Goal: Transaction & Acquisition: Purchase product/service

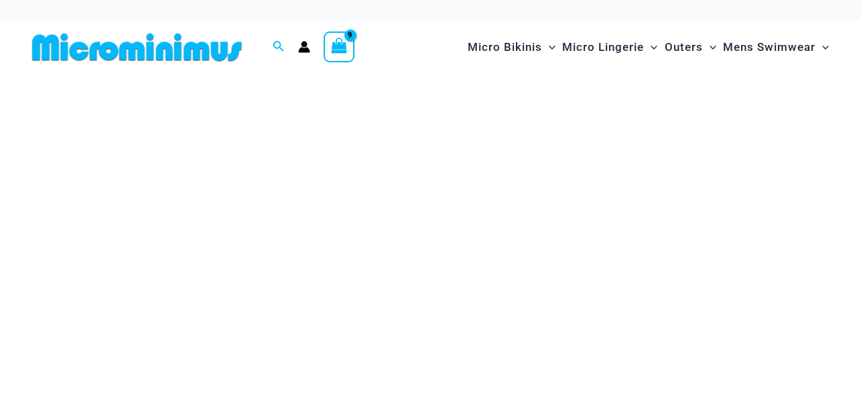
click at [344, 46] on icon "View Shopping Cart, 9 items" at bounding box center [339, 45] width 15 height 15
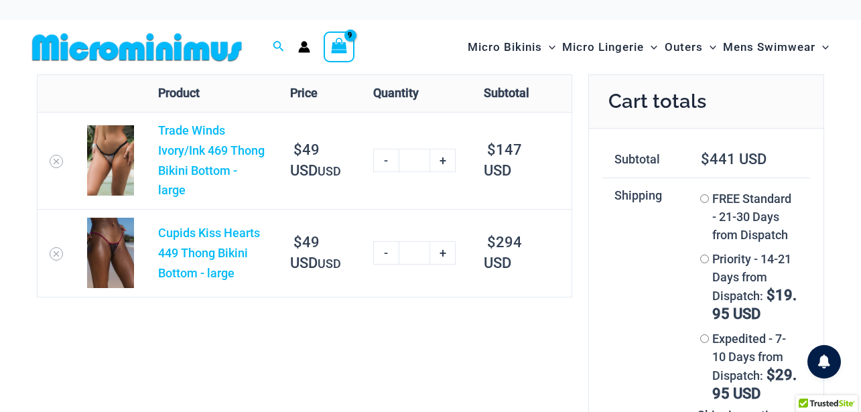
type input "**********"
click at [59, 157] on icon "Remove Trade Winds Ivory/Ink 469 Thong Bikini Bottom - large from cart" at bounding box center [56, 161] width 9 height 9
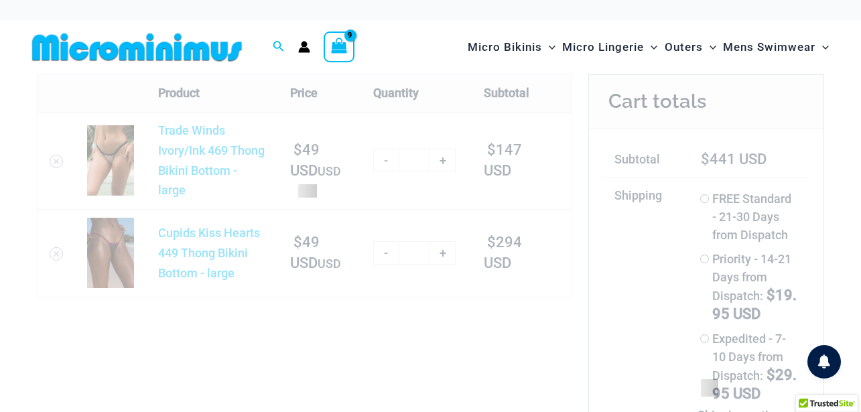
click at [55, 243] on div at bounding box center [305, 185] width 536 height 223
click at [58, 243] on div at bounding box center [305, 185] width 536 height 223
click at [52, 247] on div at bounding box center [305, 185] width 536 height 223
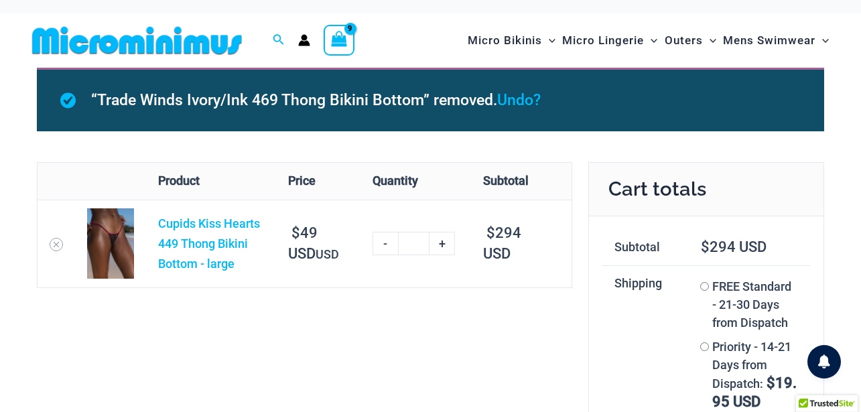
scroll to position [7, 0]
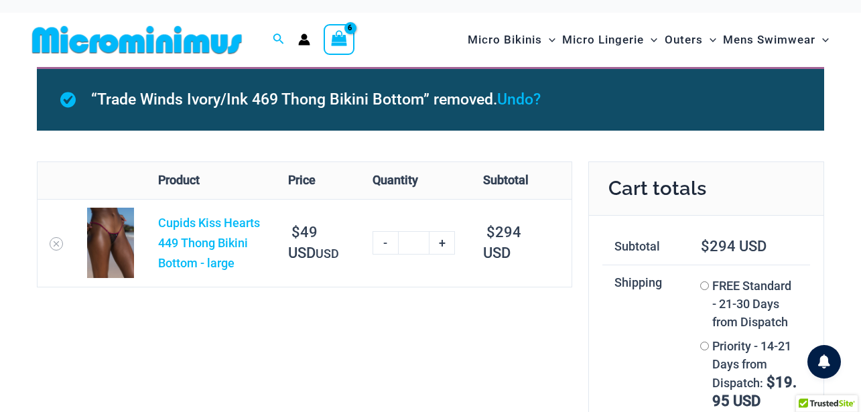
click at [53, 249] on link "Remove Cupids Kiss Hearts 449 Thong Bikini Bottom - large from cart" at bounding box center [56, 243] width 13 height 13
